Goal: Task Accomplishment & Management: Manage account settings

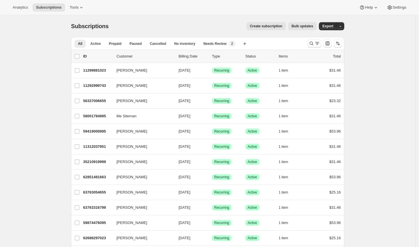
click at [309, 43] on div at bounding box center [324, 43] width 39 height 11
click at [311, 43] on icon "Search and filter results" at bounding box center [312, 44] width 4 height 4
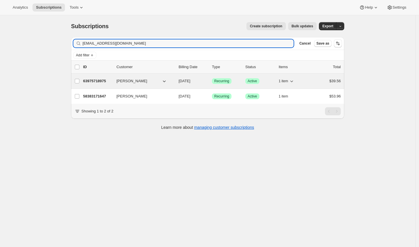
type input "[EMAIL_ADDRESS][DOMAIN_NAME]"
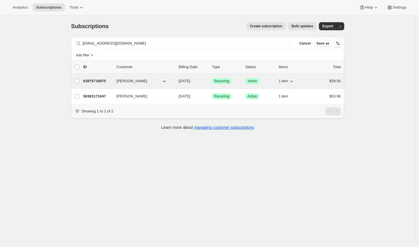
click at [103, 79] on p "63975718975" at bounding box center [97, 81] width 29 height 6
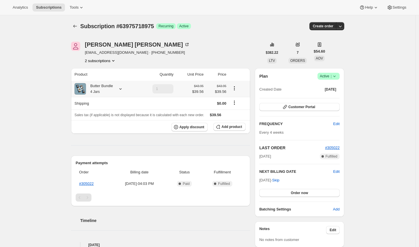
click at [121, 87] on icon at bounding box center [121, 89] width 6 height 6
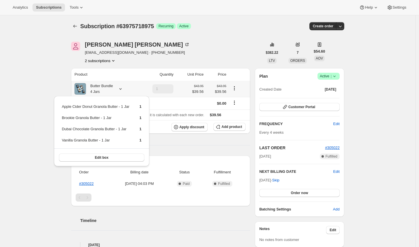
click at [122, 87] on icon at bounding box center [121, 89] width 6 height 6
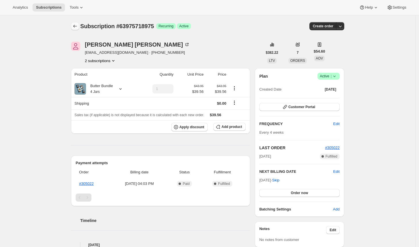
click at [76, 27] on icon "Subscriptions" at bounding box center [75, 26] width 6 height 6
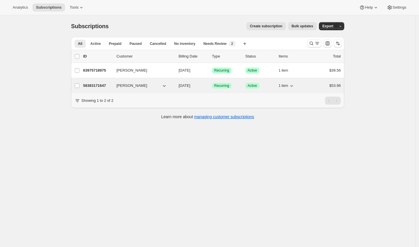
click at [105, 84] on p "58383171647" at bounding box center [97, 86] width 29 height 6
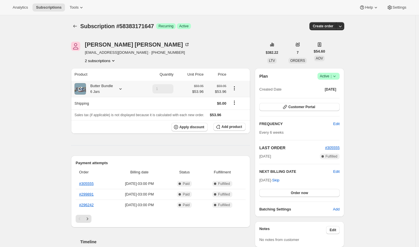
click at [123, 87] on icon at bounding box center [121, 89] width 6 height 6
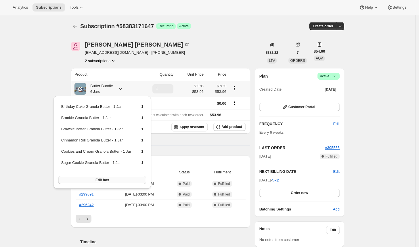
click at [119, 182] on button "Edit box" at bounding box center [102, 180] width 88 height 8
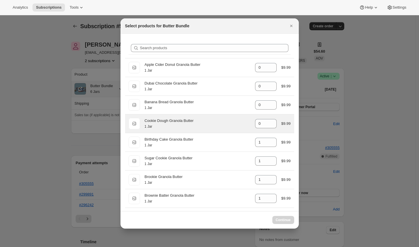
select select "gid://shopify/ProductVariant/39590893125695"
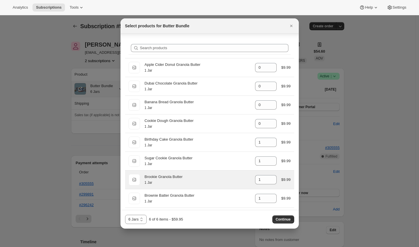
scroll to position [94, 0]
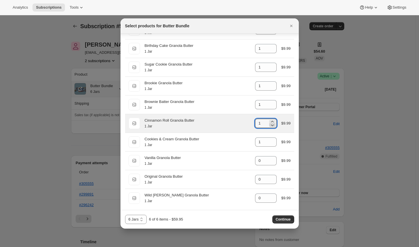
click at [272, 124] on icon ":rhr:" at bounding box center [272, 125] width 6 height 6
type input "0"
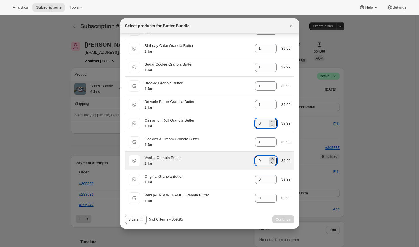
click at [270, 156] on icon ":rhr:" at bounding box center [272, 159] width 6 height 6
type input "1"
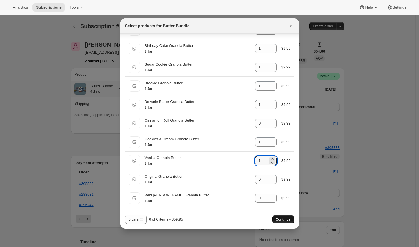
click at [285, 219] on span "Continue" at bounding box center [283, 219] width 15 height 5
